Goal: Task Accomplishment & Management: Complete application form

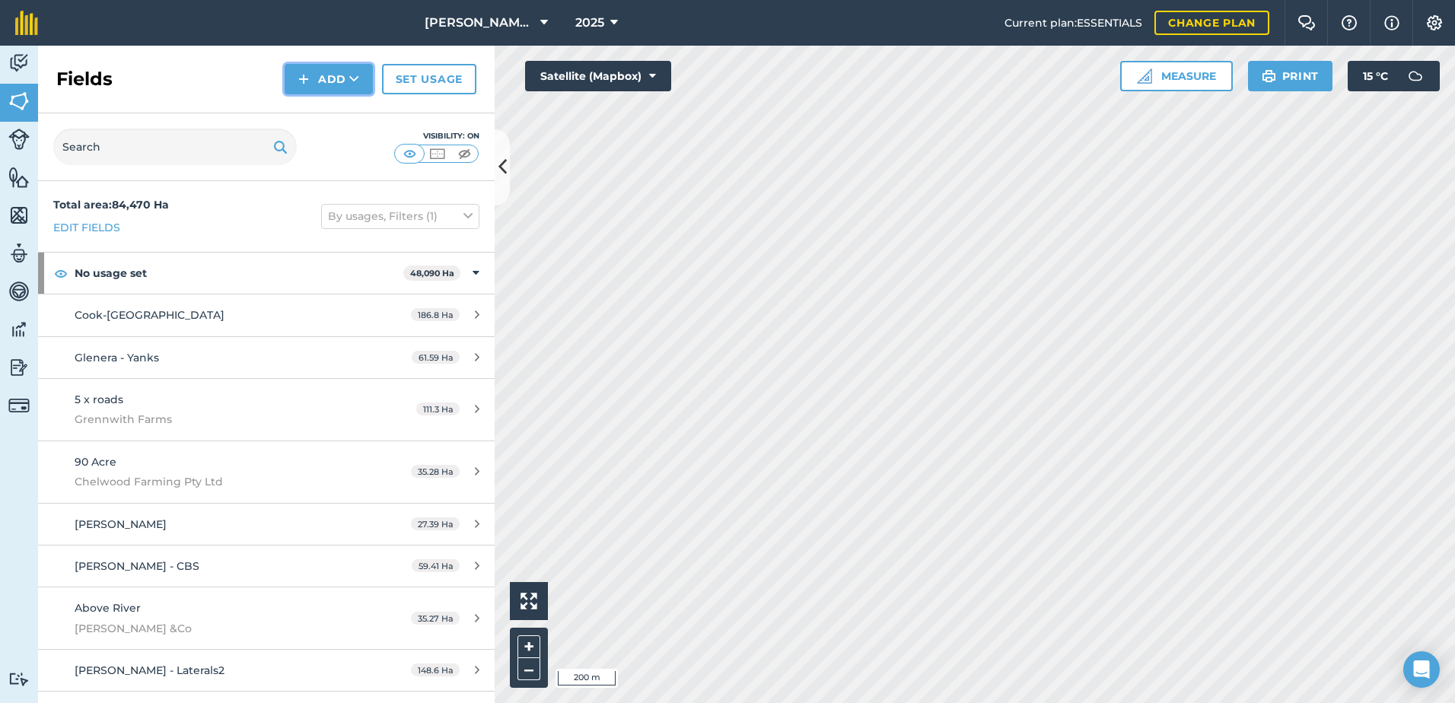
click at [345, 78] on button "Add" at bounding box center [329, 79] width 88 height 30
click at [324, 103] on link "Draw" at bounding box center [329, 113] width 84 height 33
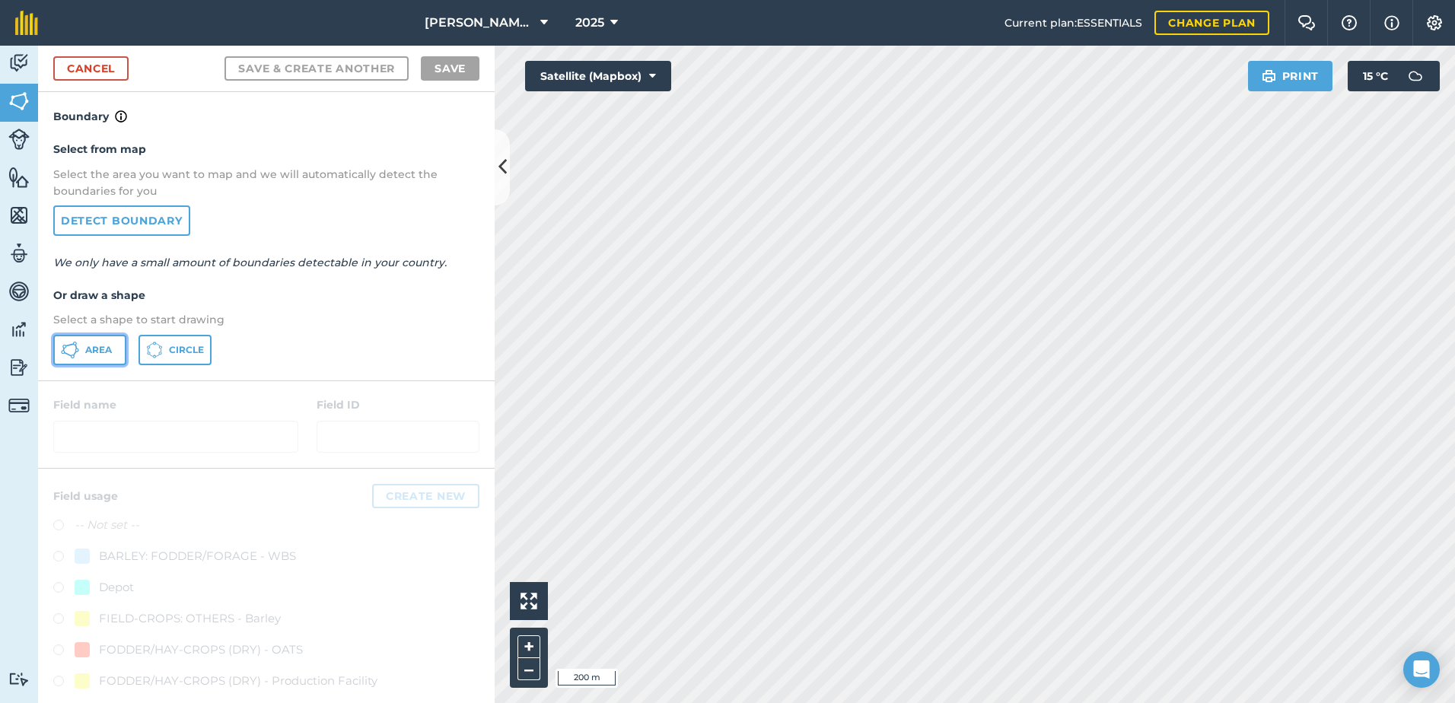
click at [114, 356] on button "Area" at bounding box center [89, 350] width 73 height 30
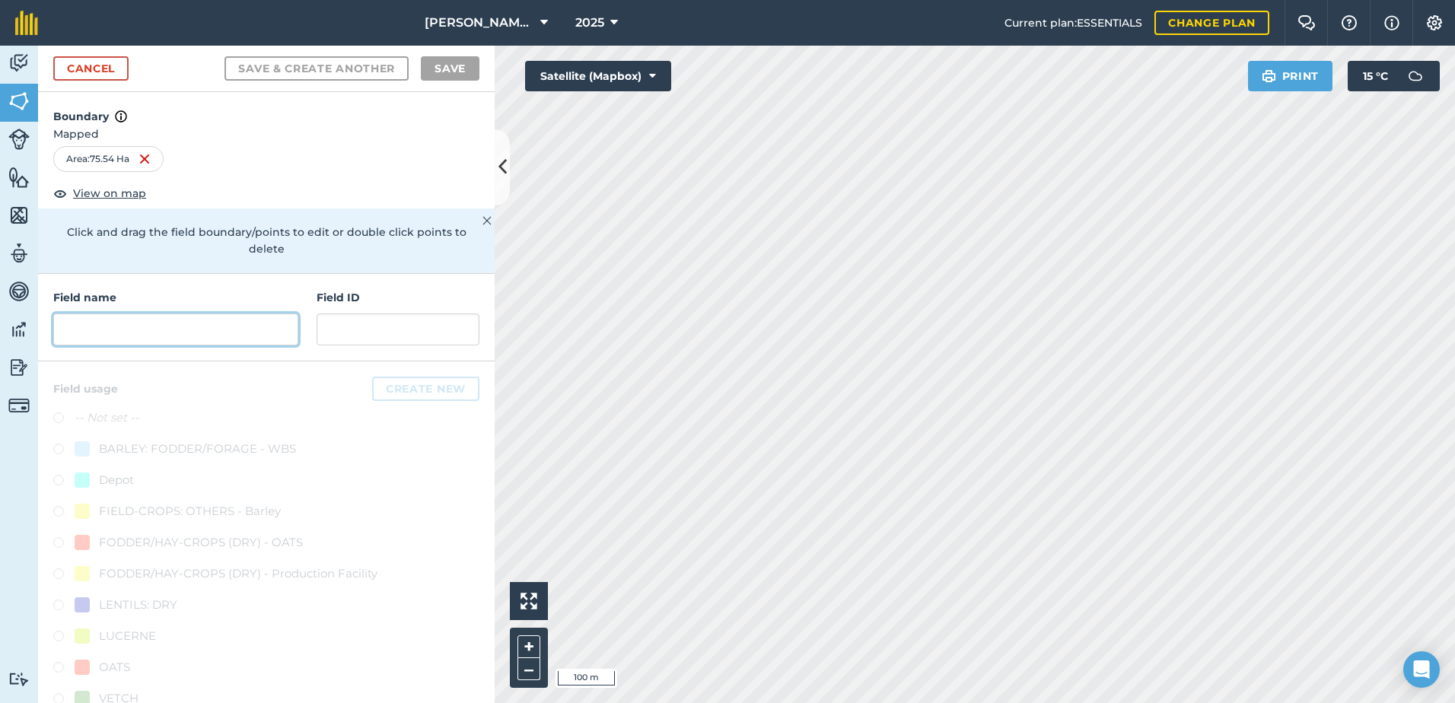
click at [196, 327] on input "text" at bounding box center [175, 330] width 245 height 32
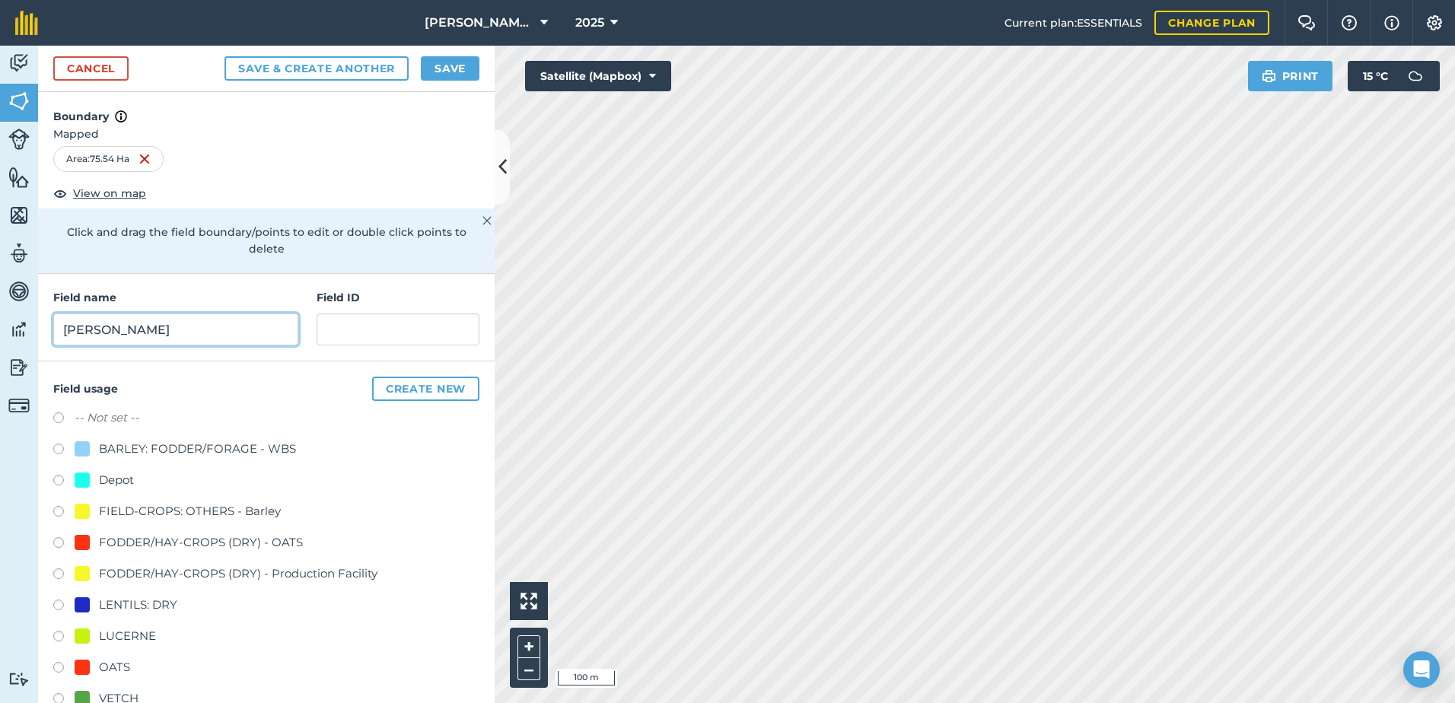
type input "[PERSON_NAME]"
click at [62, 664] on label at bounding box center [63, 669] width 21 height 15
radio input "true"
click at [444, 77] on button "Save" at bounding box center [450, 68] width 59 height 24
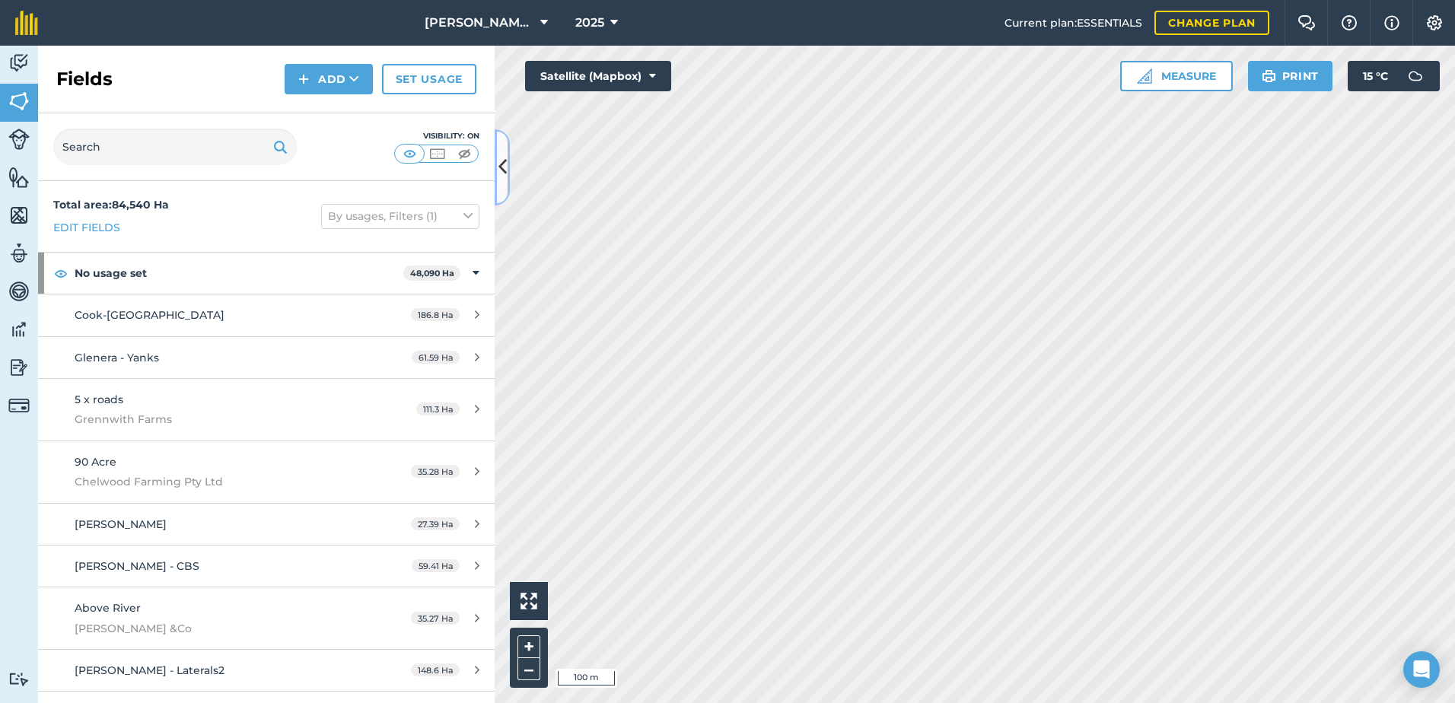
click at [499, 170] on icon at bounding box center [503, 167] width 8 height 27
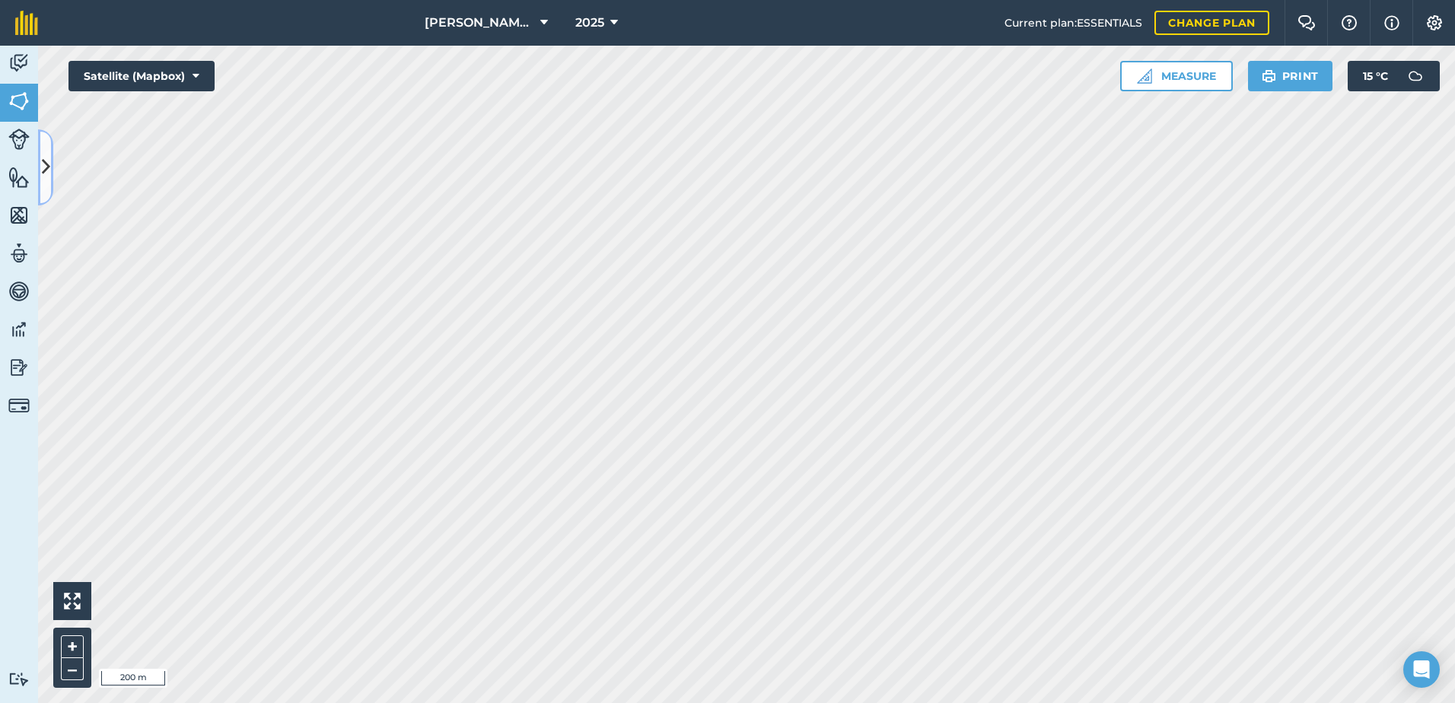
click at [49, 184] on button at bounding box center [45, 167] width 15 height 76
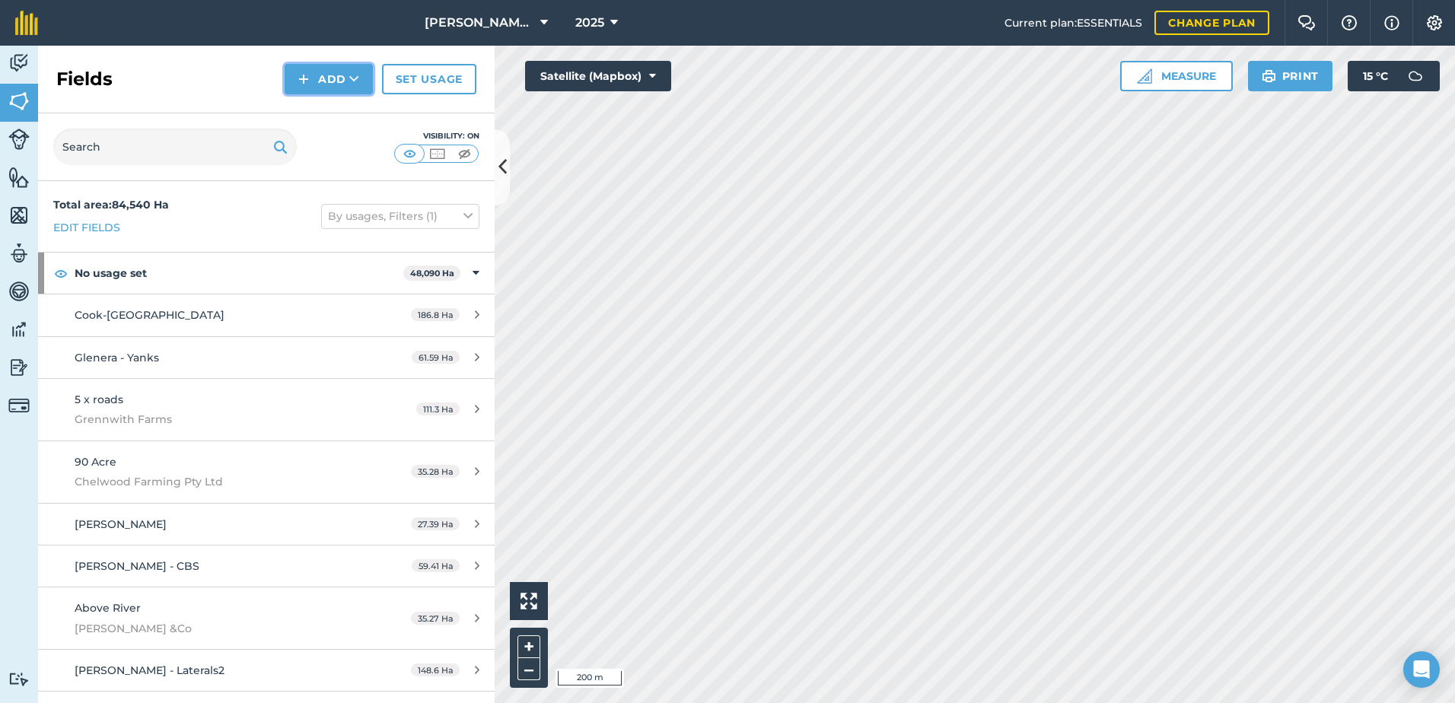
click at [323, 91] on button "Add" at bounding box center [329, 79] width 88 height 30
click at [312, 110] on link "Draw" at bounding box center [329, 113] width 84 height 33
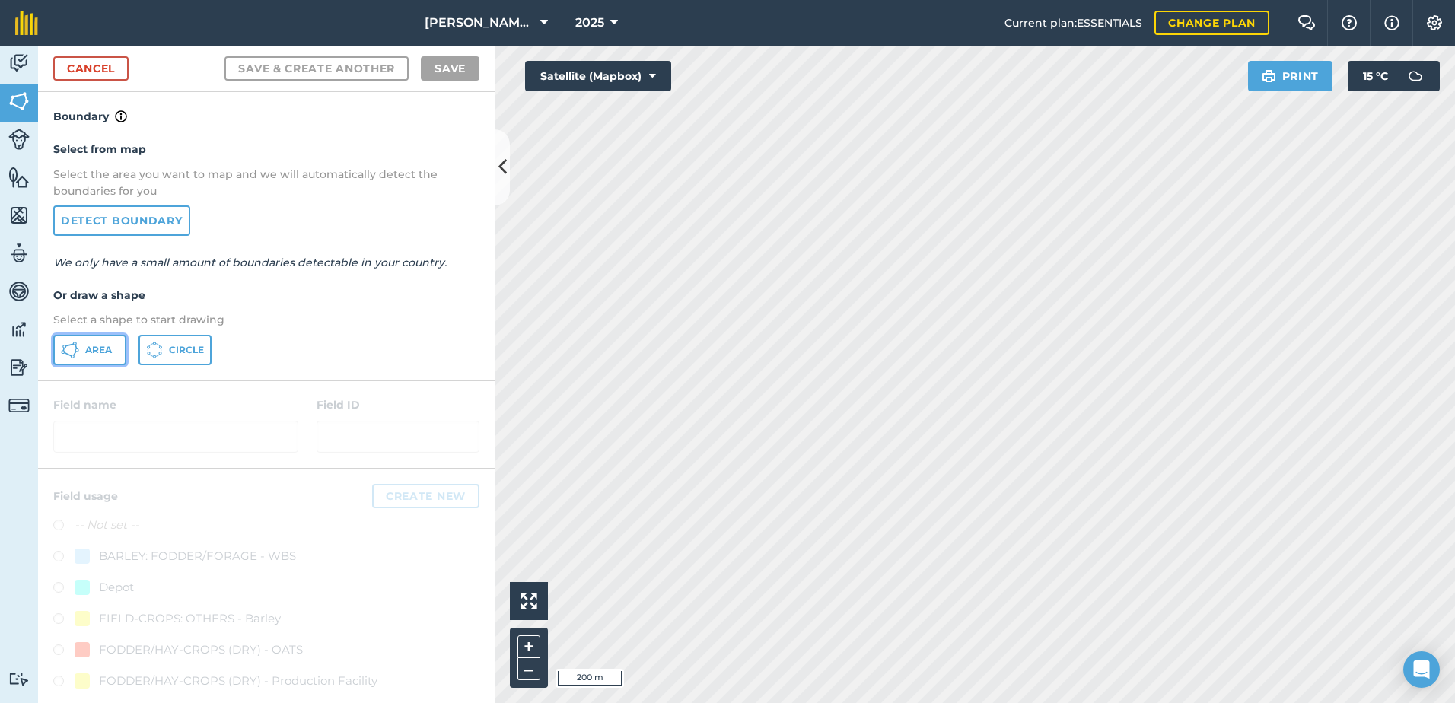
click at [94, 349] on span "Area" at bounding box center [98, 350] width 27 height 12
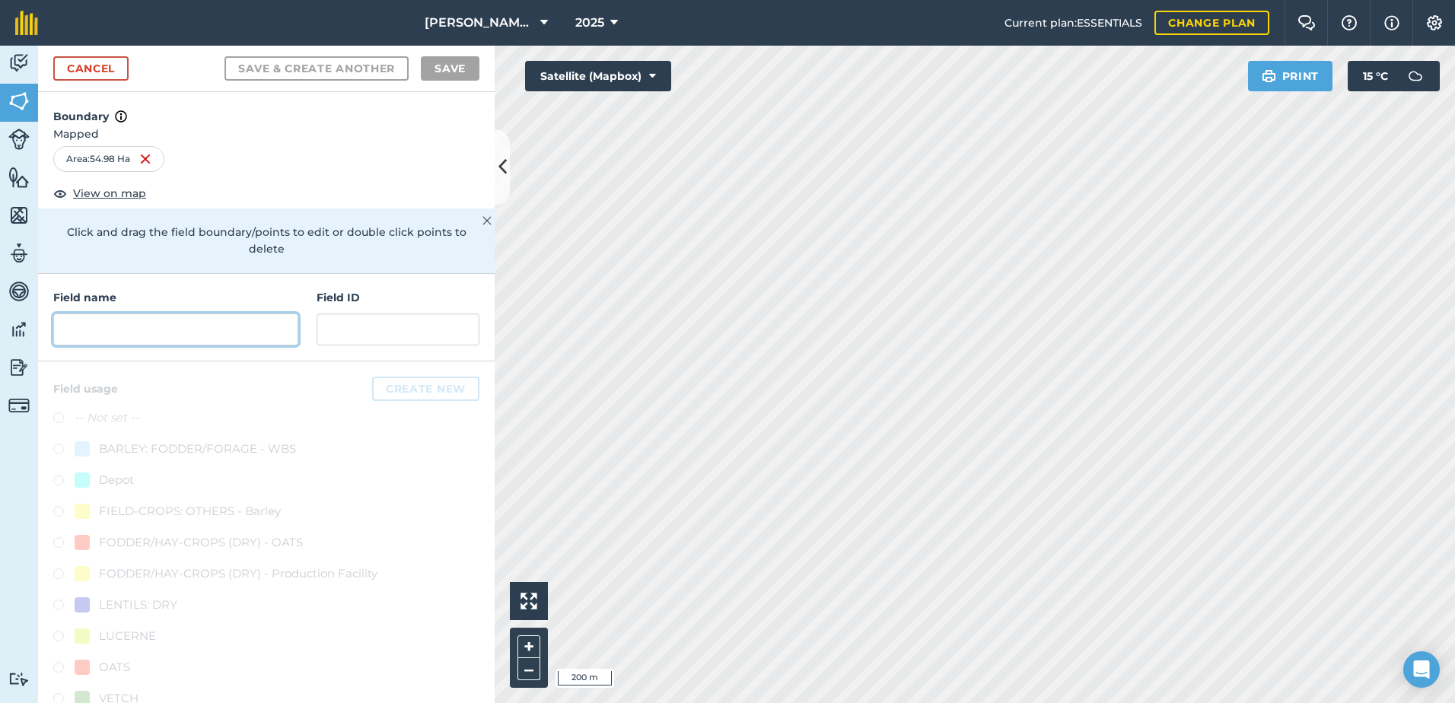
click at [223, 330] on input "text" at bounding box center [175, 330] width 245 height 32
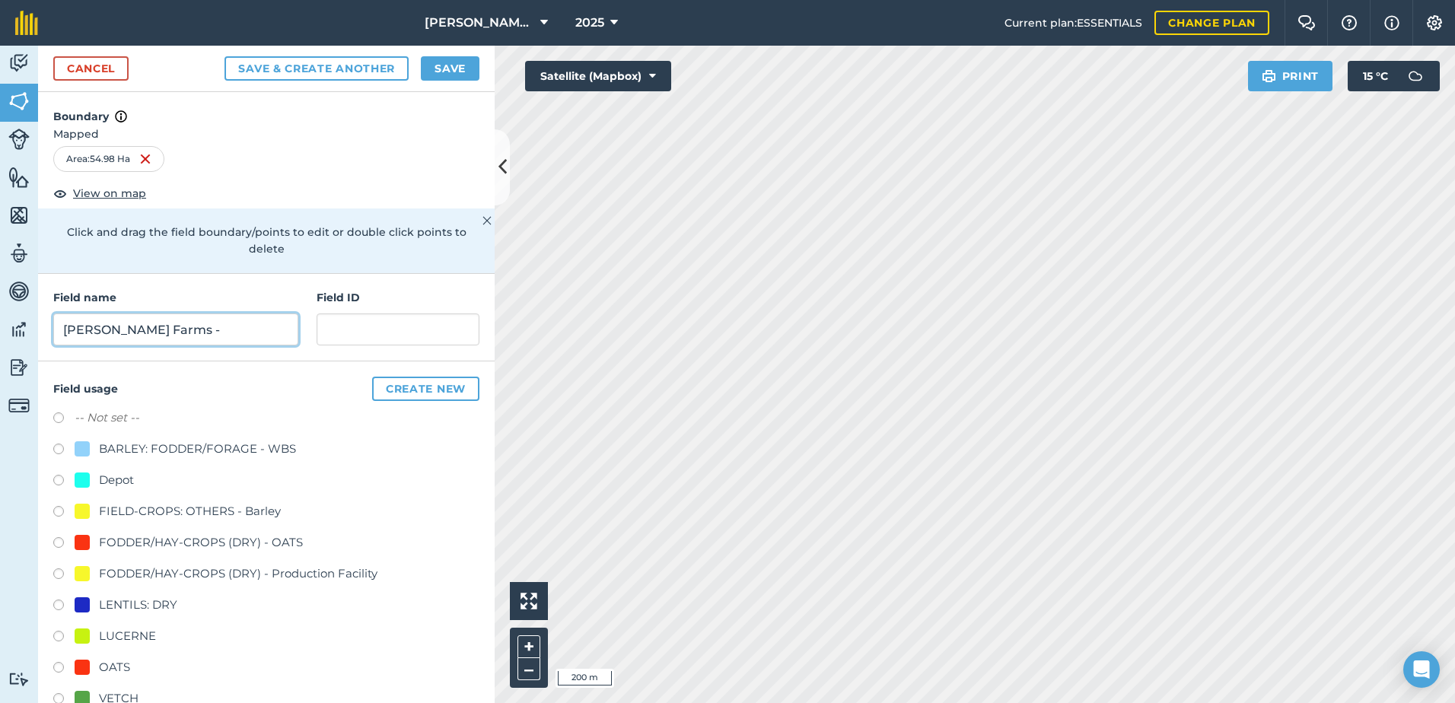
drag, startPoint x: 221, startPoint y: 330, endPoint x: 49, endPoint y: 339, distance: 172.2
click at [49, 339] on div "Field name [PERSON_NAME][GEOGRAPHIC_DATA] - Field ID" at bounding box center [266, 318] width 457 height 88
click at [215, 327] on input "[PERSON_NAME] Farms -" at bounding box center [175, 330] width 245 height 32
click at [218, 327] on input "[PERSON_NAME] Farms -" at bounding box center [175, 330] width 245 height 32
type input "[PERSON_NAME] Farms - [GEOGRAPHIC_DATA]"
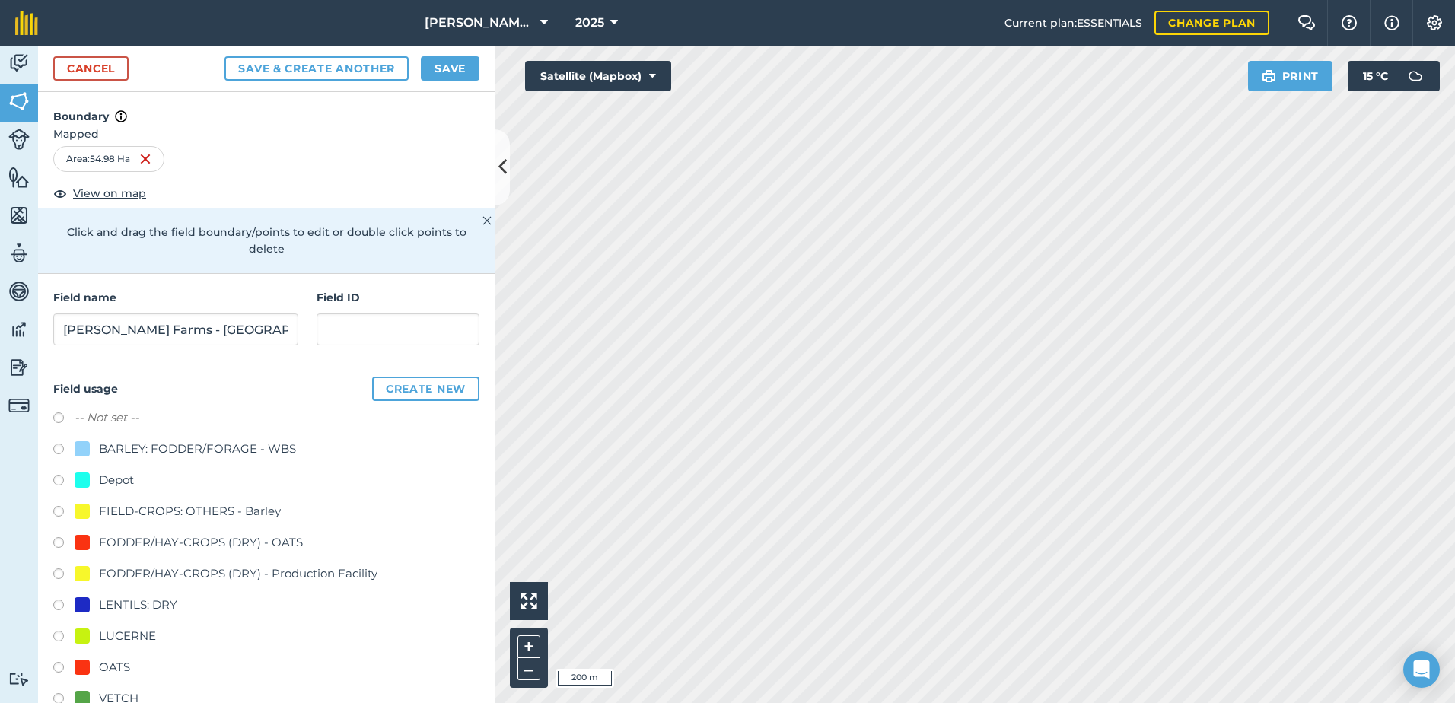
click at [54, 667] on label at bounding box center [63, 669] width 21 height 15
radio input "true"
click at [445, 72] on button "Save" at bounding box center [450, 68] width 59 height 24
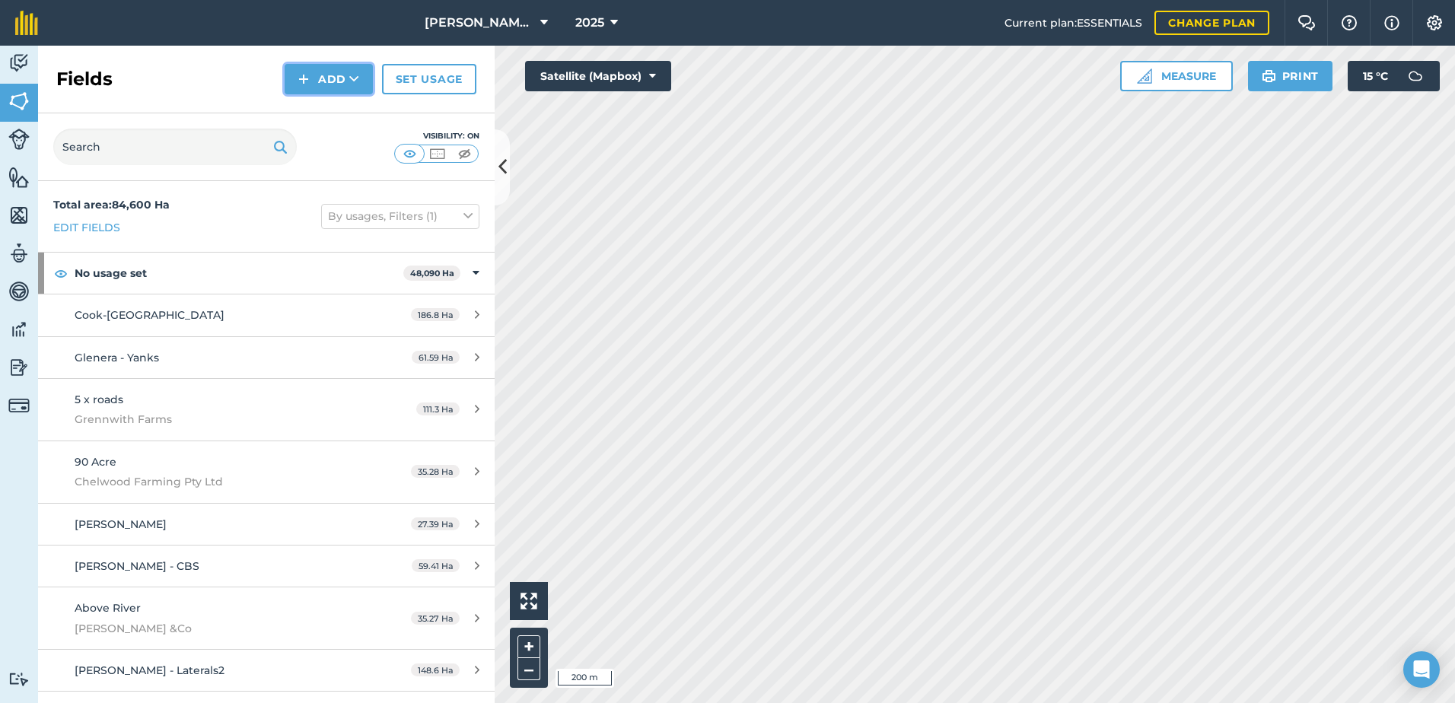
click at [327, 82] on button "Add" at bounding box center [329, 79] width 88 height 30
click at [323, 117] on link "Draw" at bounding box center [329, 113] width 84 height 33
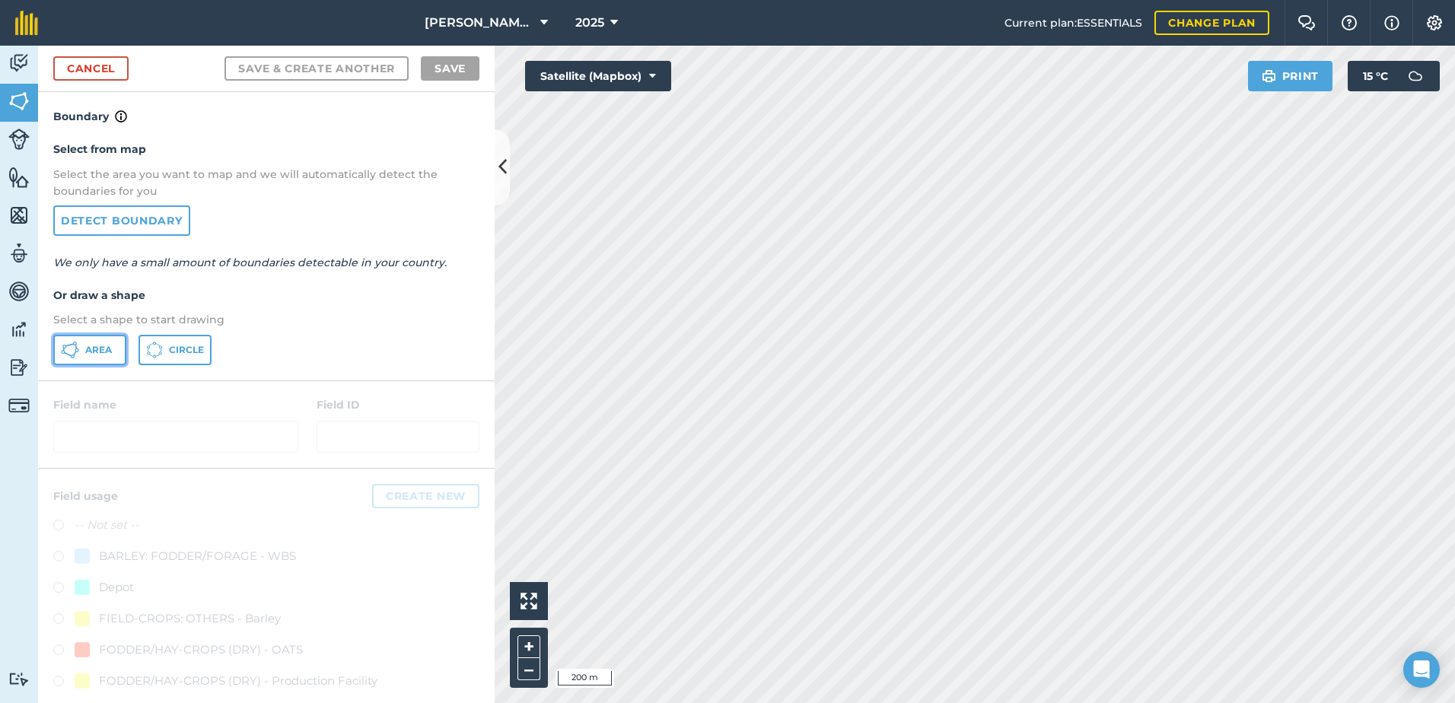
click at [95, 352] on span "Area" at bounding box center [98, 350] width 27 height 12
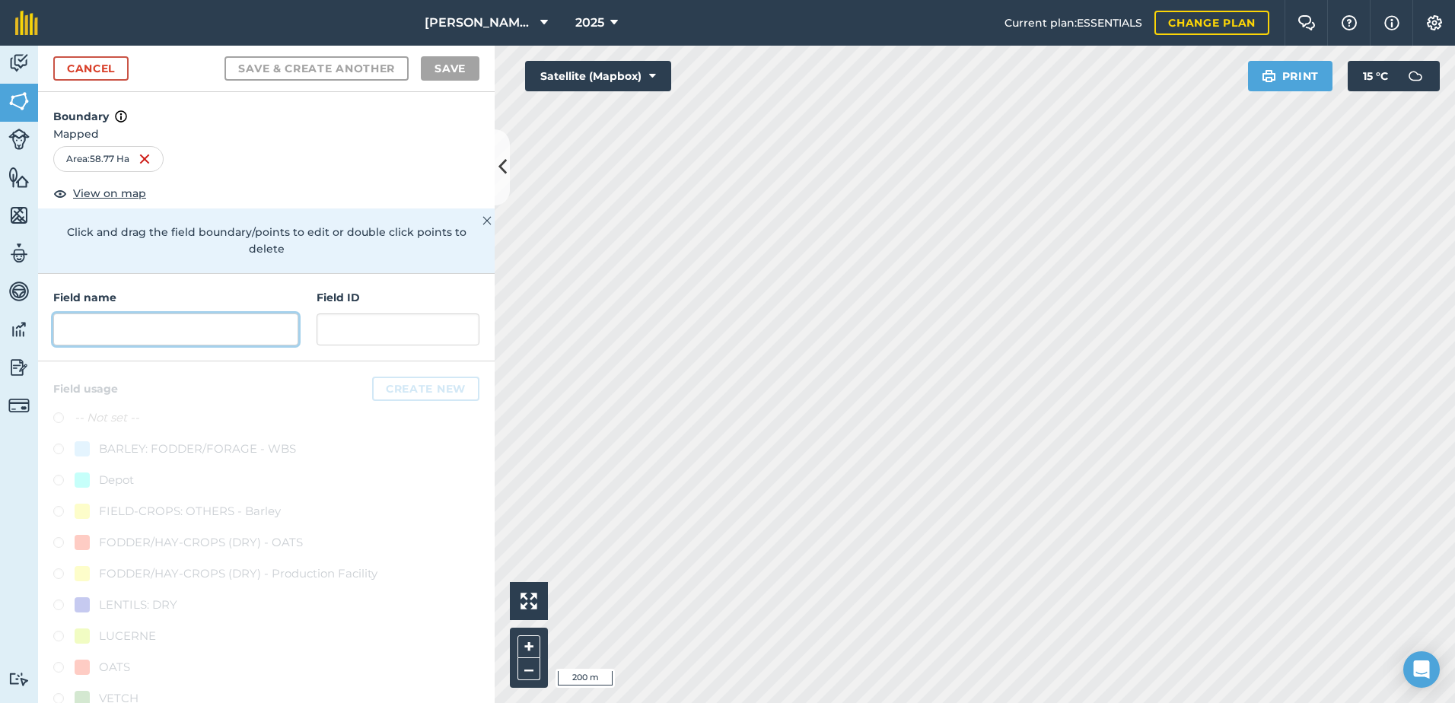
click at [207, 327] on input "text" at bounding box center [175, 330] width 245 height 32
paste input "[PERSON_NAME] Farms -"
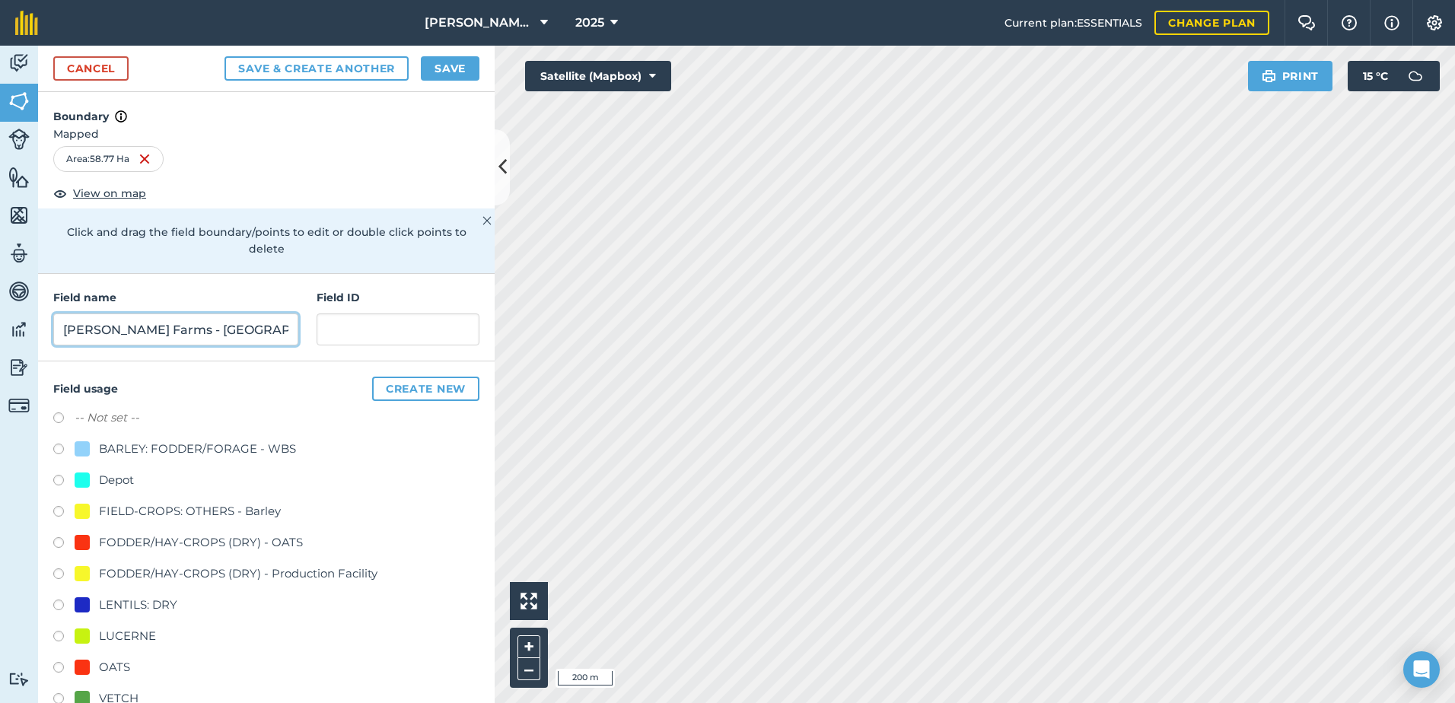
type input "[PERSON_NAME] Farms - [GEOGRAPHIC_DATA]"
click at [64, 666] on label at bounding box center [63, 669] width 21 height 15
radio input "true"
click at [448, 77] on button "Save" at bounding box center [450, 68] width 59 height 24
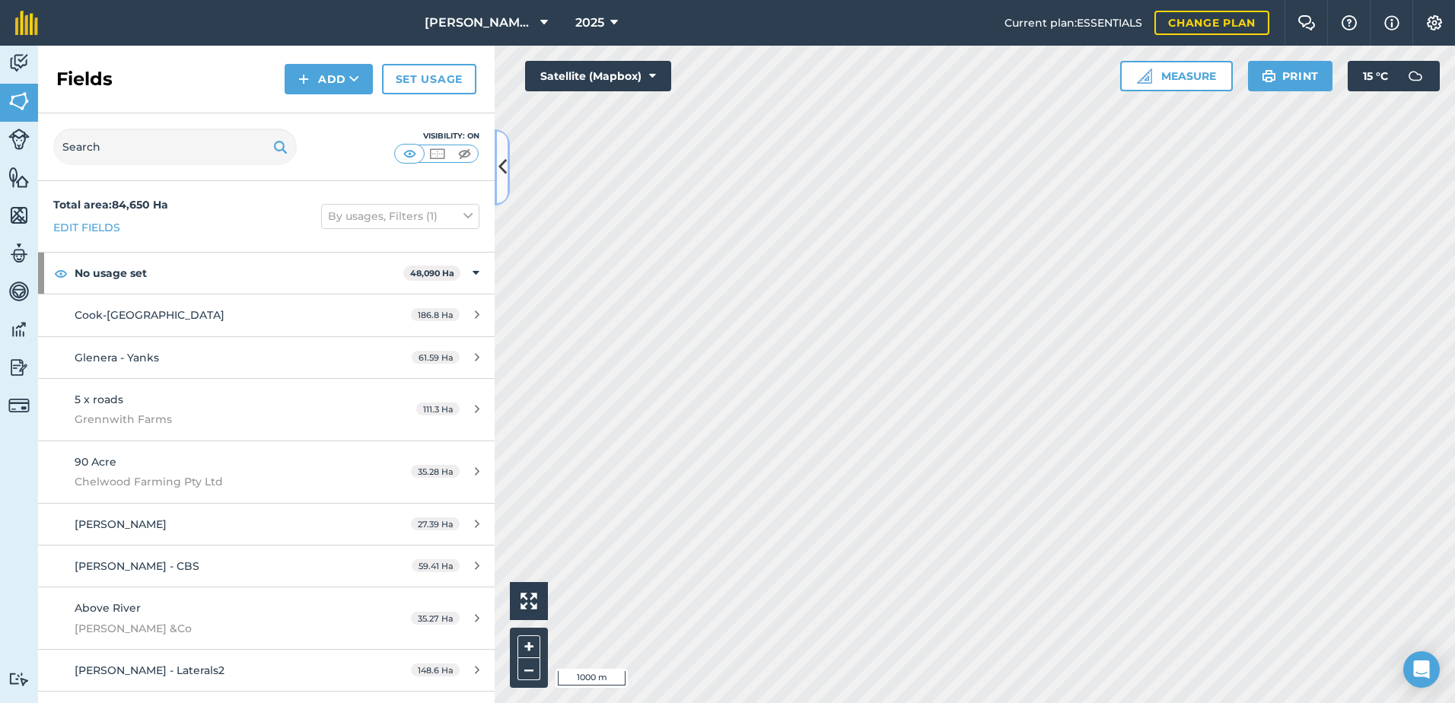
click at [505, 180] on icon at bounding box center [503, 167] width 8 height 27
